Goal: Transaction & Acquisition: Purchase product/service

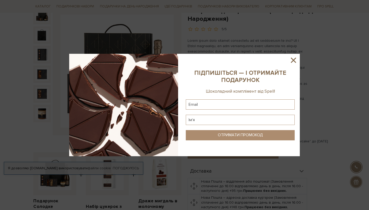
scroll to position [62, 0]
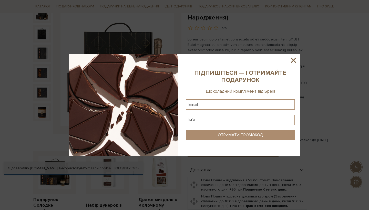
click at [296, 60] on icon at bounding box center [293, 60] width 9 height 9
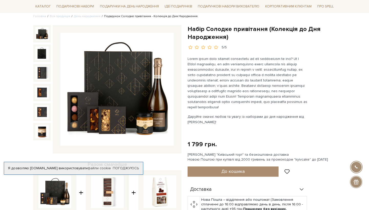
scroll to position [42, 0]
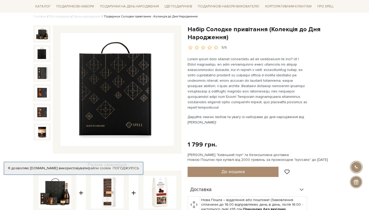
click at [44, 55] on img at bounding box center [41, 53] width 13 height 13
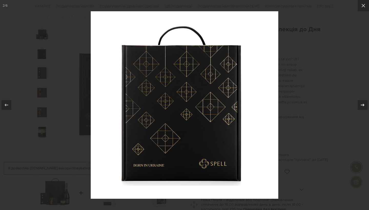
click at [363, 104] on icon at bounding box center [363, 105] width 4 height 3
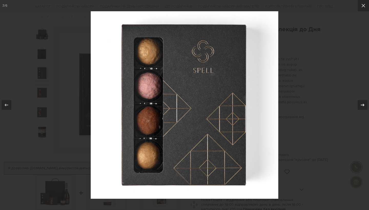
click at [363, 104] on icon at bounding box center [363, 105] width 4 height 3
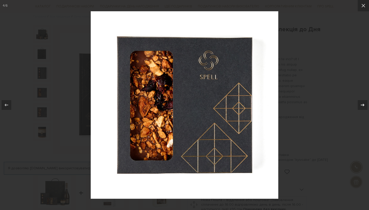
click at [363, 105] on icon at bounding box center [362, 105] width 6 height 6
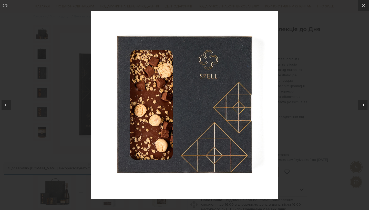
click at [363, 105] on icon at bounding box center [362, 105] width 6 height 6
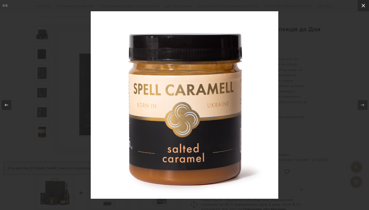
click at [365, 8] on icon at bounding box center [363, 6] width 6 height 6
